Goal: Navigation & Orientation: Find specific page/section

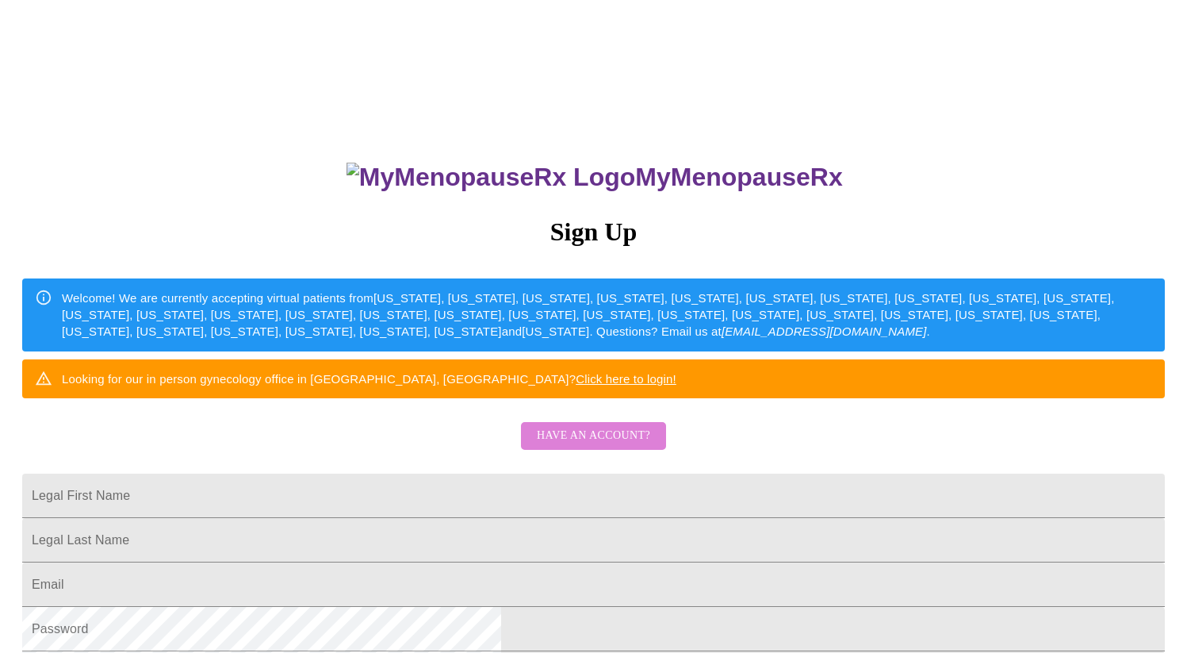
click at [622, 446] on span "Have an account?" at bounding box center [593, 436] width 113 height 20
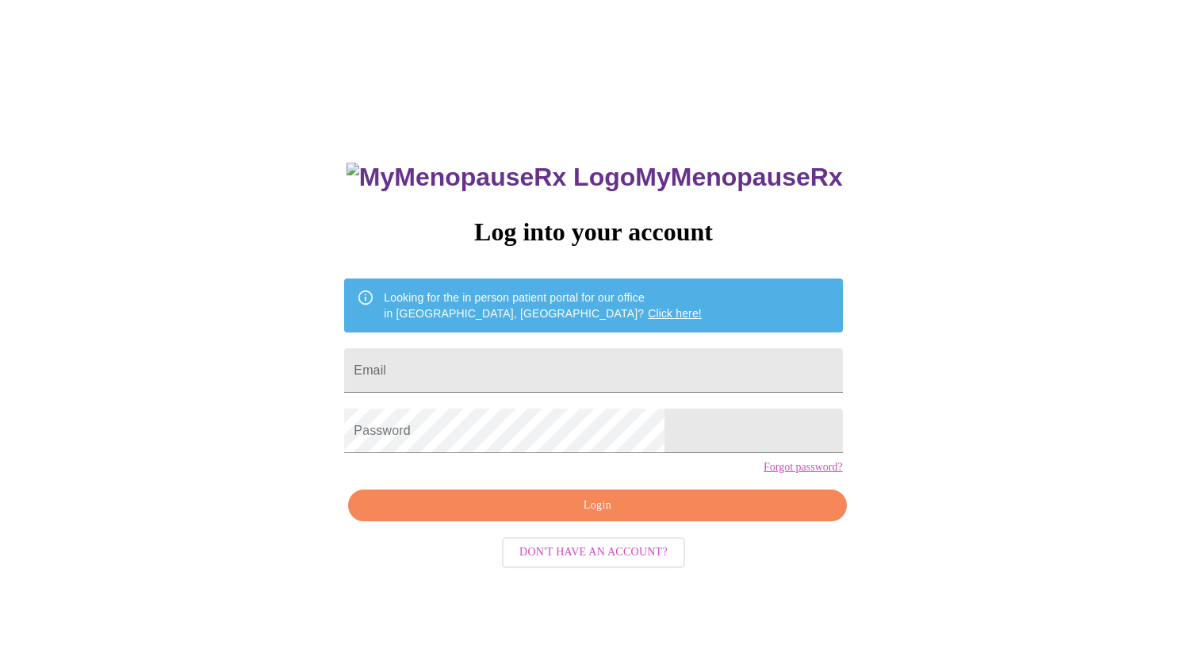
scroll to position [16, 0]
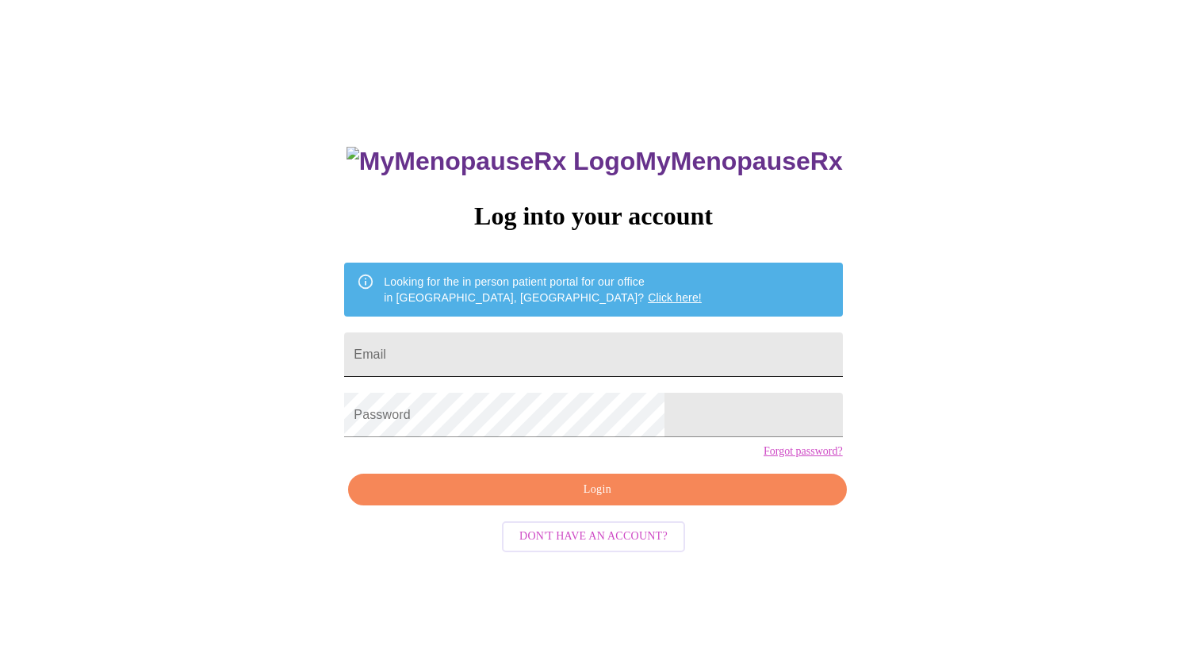
click at [563, 347] on input "Email" at bounding box center [593, 354] width 498 height 44
type input "[EMAIL_ADDRESS][DOMAIN_NAME]"
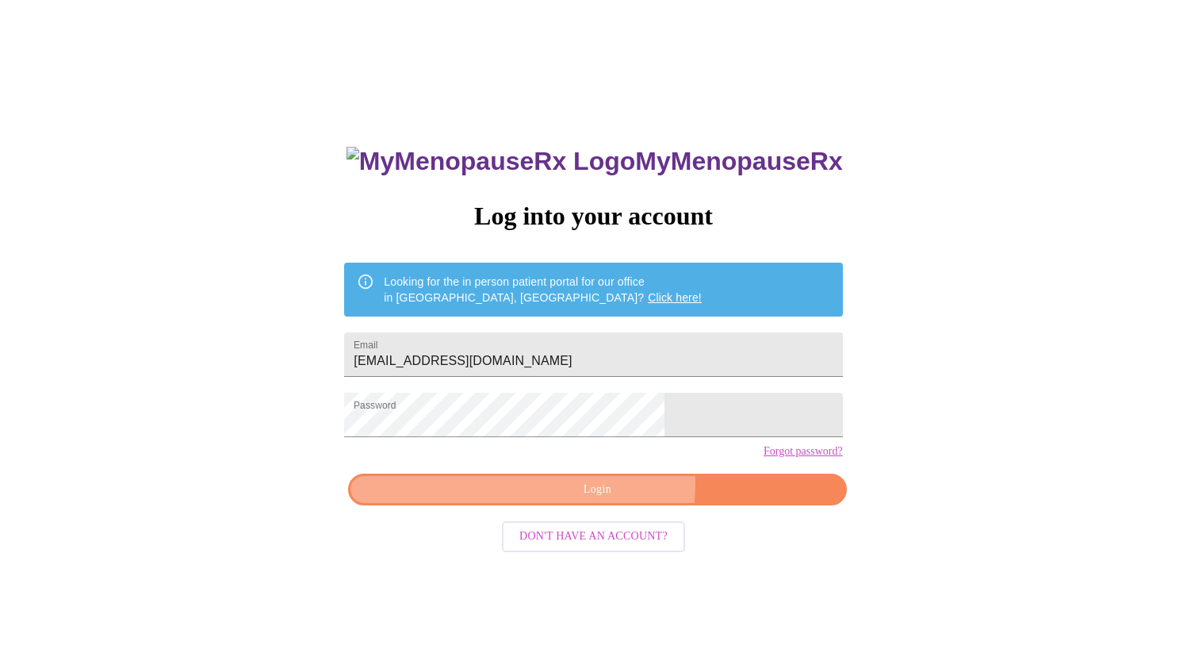
click at [610, 500] on span "Login" at bounding box center [597, 490] width 462 height 20
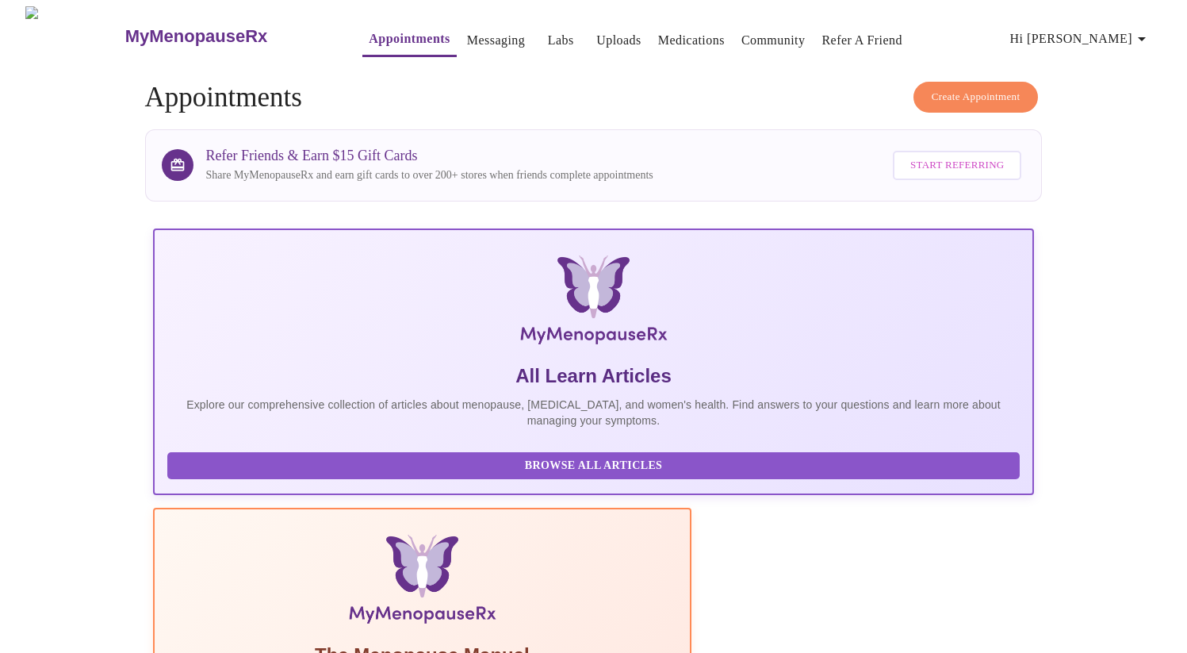
click at [476, 29] on link "Messaging" at bounding box center [496, 40] width 58 height 22
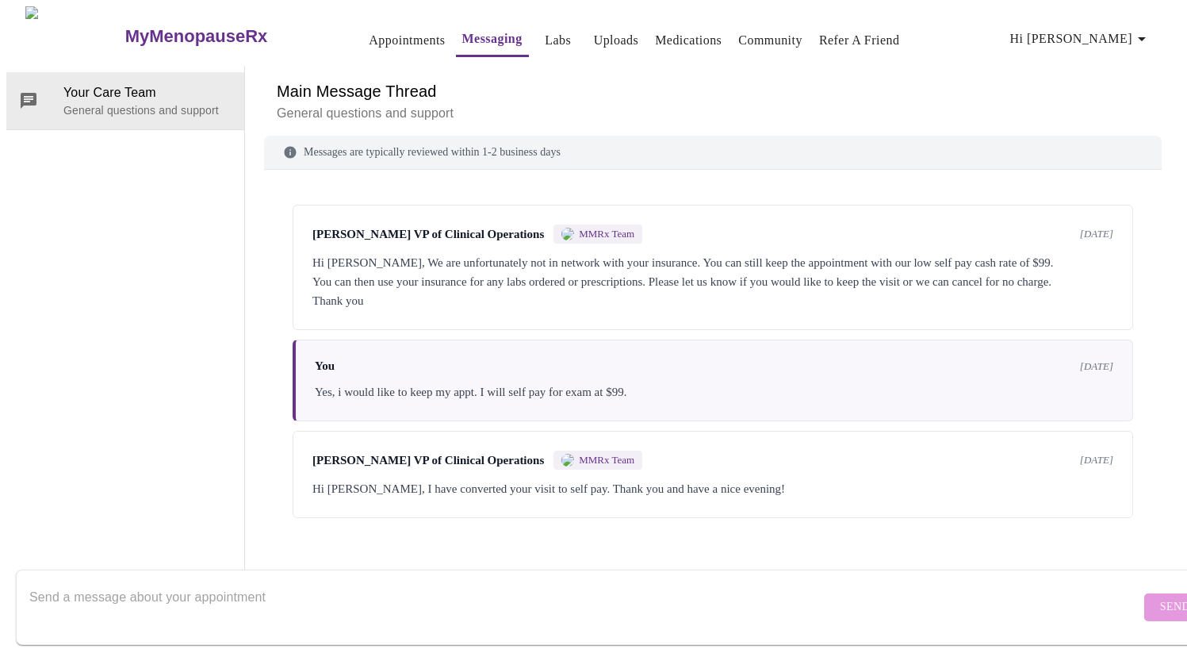
click at [895, 493] on div "Hi [PERSON_NAME], I have converted your visit to self pay. Thank you and have a…" at bounding box center [713, 488] width 801 height 19
click at [545, 37] on link "Labs" at bounding box center [558, 40] width 26 height 22
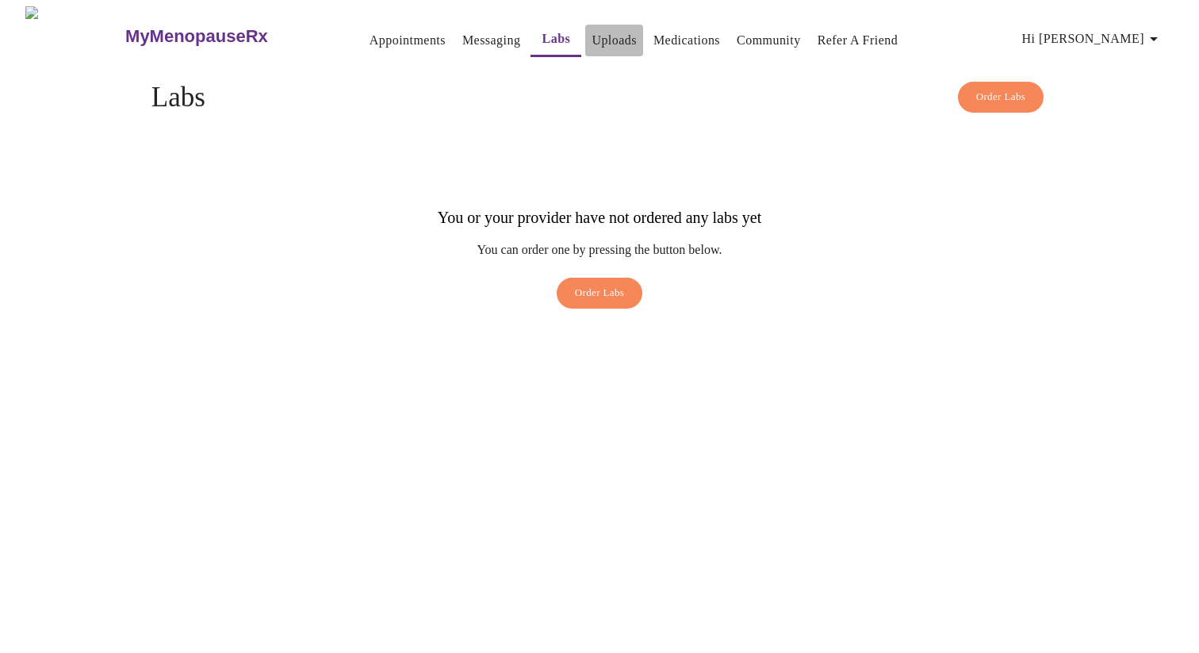
click at [613, 40] on button "Uploads" at bounding box center [614, 41] width 58 height 32
click at [592, 29] on link "Uploads" at bounding box center [614, 40] width 45 height 22
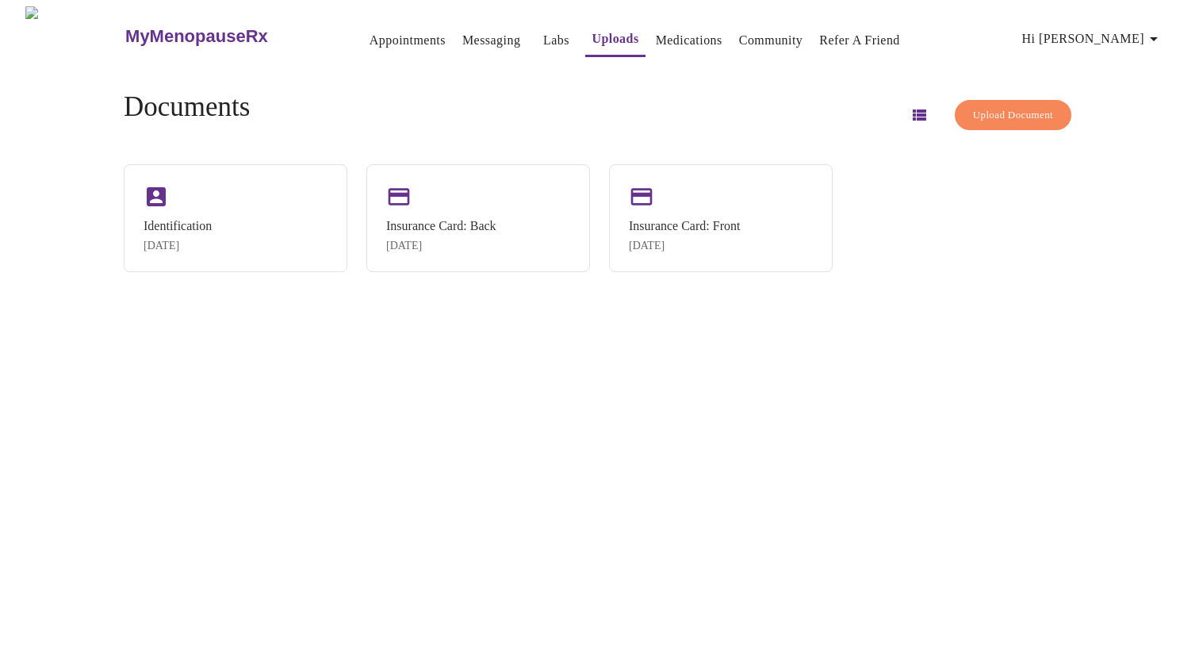
click at [684, 35] on link "Medications" at bounding box center [689, 40] width 67 height 22
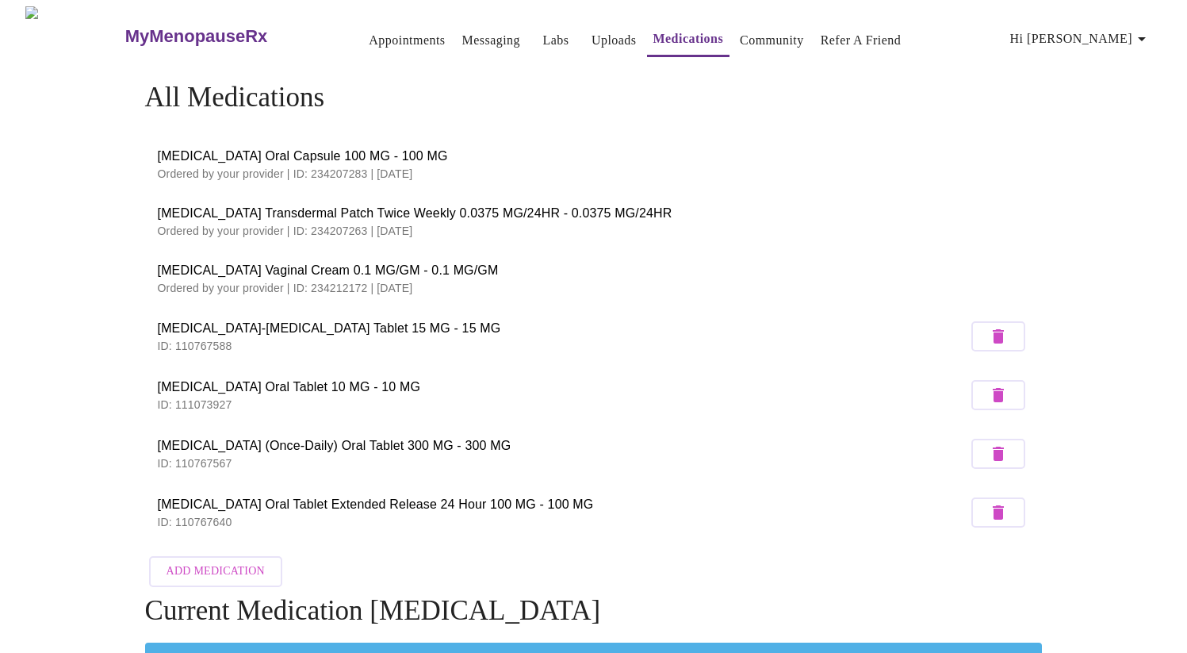
click at [776, 30] on link "Community" at bounding box center [772, 40] width 64 height 22
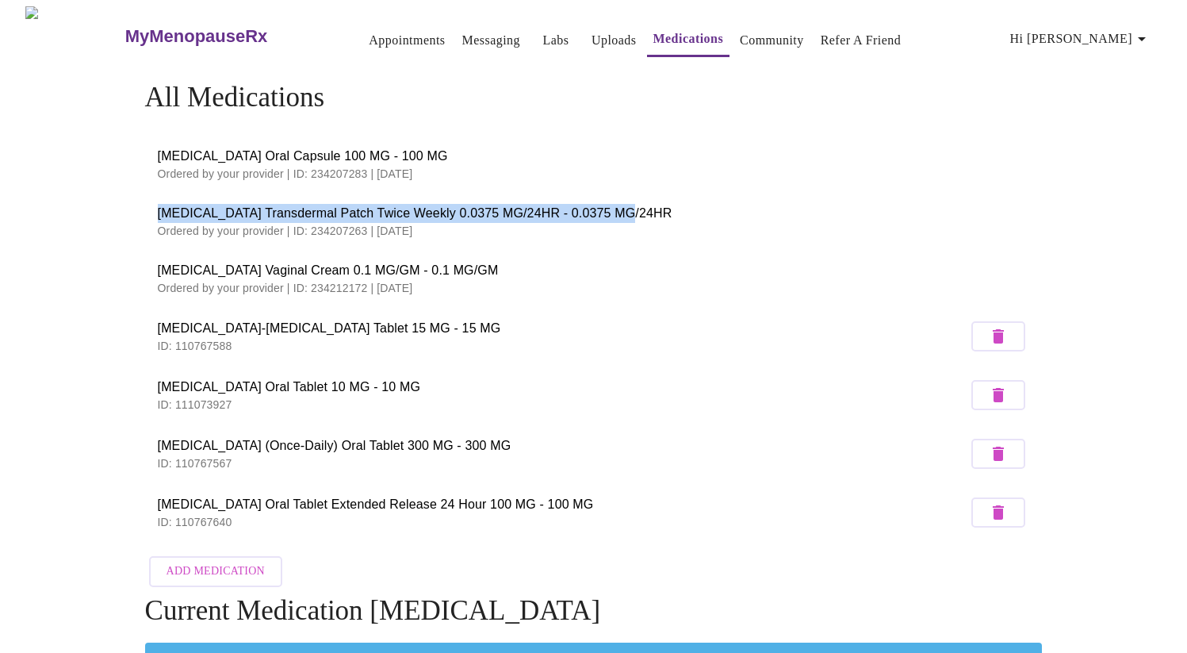
drag, startPoint x: 153, startPoint y: 205, endPoint x: 668, endPoint y: 212, distance: 514.9
click at [668, 212] on li "[MEDICAL_DATA] Transdermal Patch Twice Weekly 0.0375 MG/24HR - 0.0375 MG/24HR O…" at bounding box center [594, 221] width 898 height 57
copy span "[MEDICAL_DATA] Transdermal Patch Twice Weekly 0.0375 MG/24HR - 0.0375 MG/24HR"
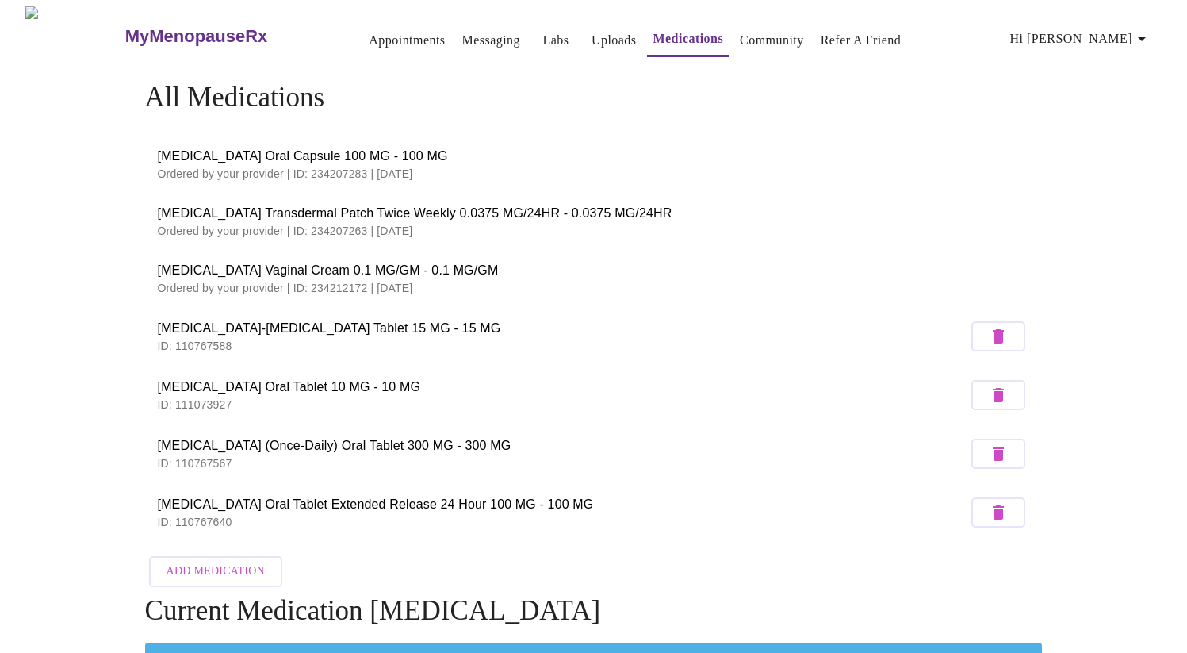
click at [696, 129] on ul "[MEDICAL_DATA] Oral Capsule 100 MG - 100 MG Ordered by your provider | ID: 2342…" at bounding box center [594, 338] width 898 height 419
click at [743, 33] on link "Community" at bounding box center [772, 40] width 64 height 22
click at [464, 37] on link "Messaging" at bounding box center [491, 40] width 58 height 22
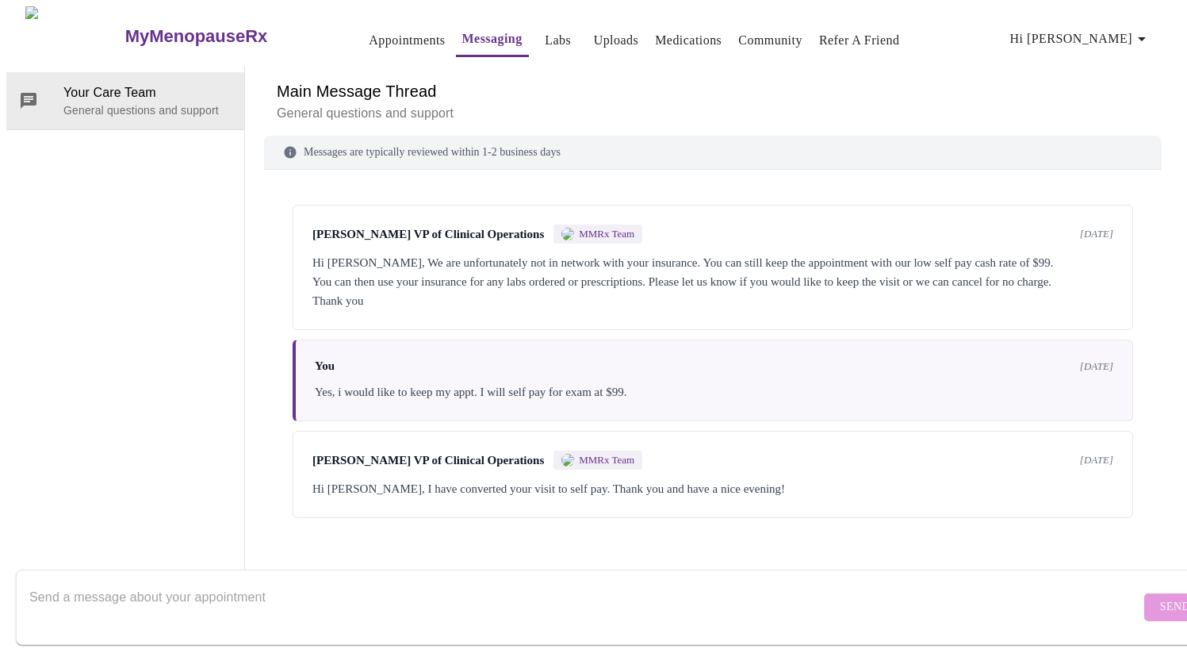
click at [369, 31] on link "Appointments" at bounding box center [407, 40] width 76 height 22
